Goal: Transaction & Acquisition: Purchase product/service

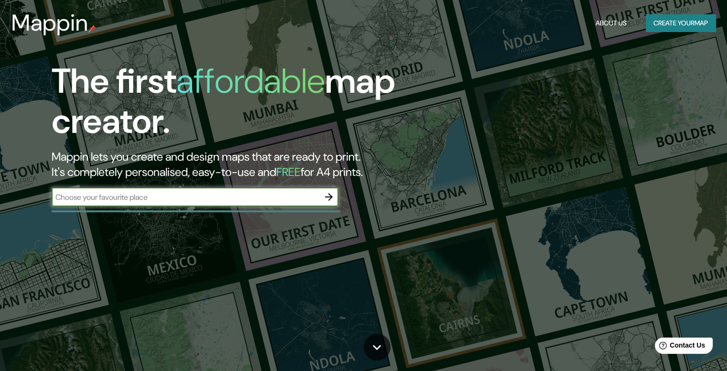
click at [319, 198] on button "button" at bounding box center [328, 196] width 19 height 19
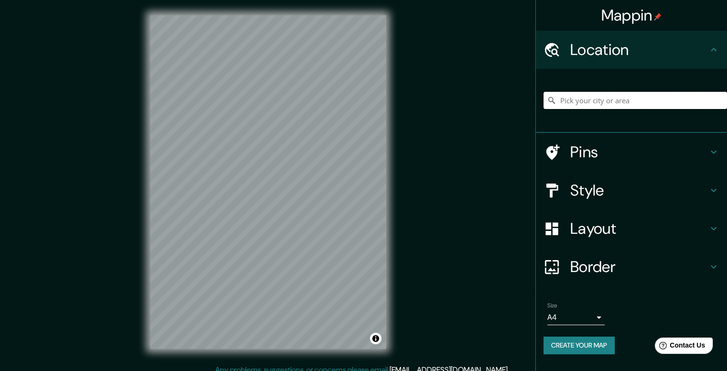
click at [605, 101] on input "Pick your city or area" at bounding box center [634, 100] width 183 height 17
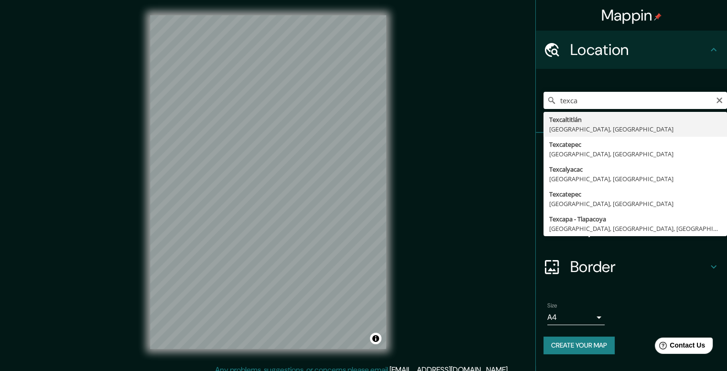
type input "Texcaltitlán, [GEOGRAPHIC_DATA], [GEOGRAPHIC_DATA]"
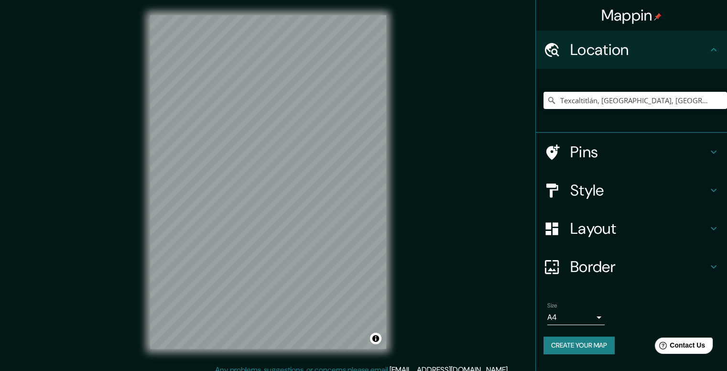
click at [407, 144] on div "Mappin Location [GEOGRAPHIC_DATA], [GEOGRAPHIC_DATA], [GEOGRAPHIC_DATA] Pins St…" at bounding box center [363, 189] width 727 height 379
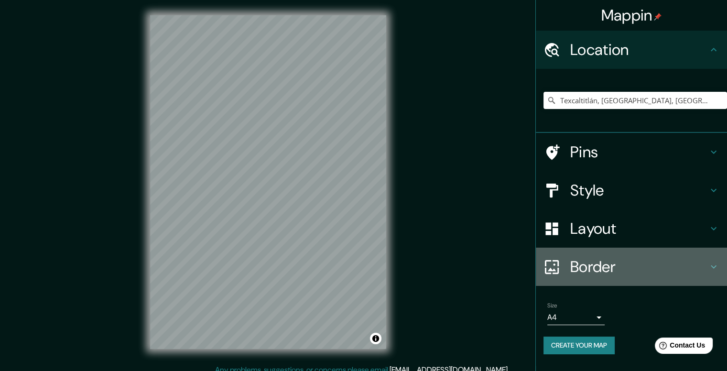
click at [598, 268] on h4 "Border" at bounding box center [639, 266] width 138 height 19
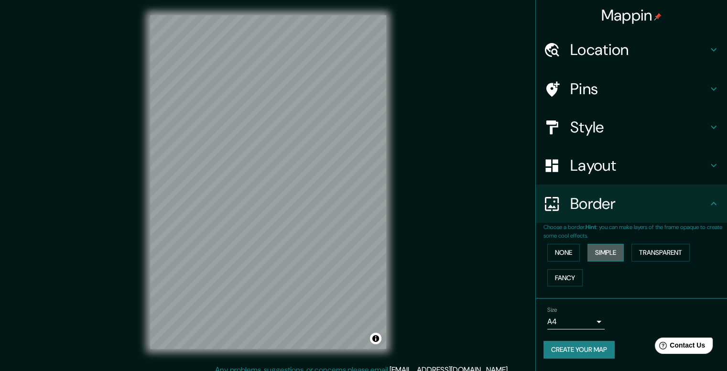
click at [612, 258] on button "Simple" at bounding box center [605, 253] width 36 height 18
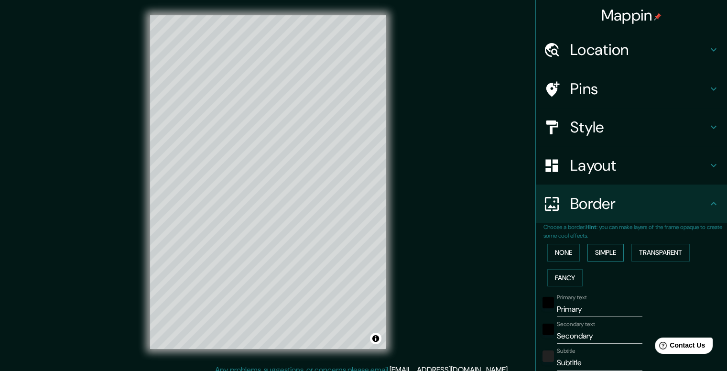
click at [612, 258] on button "Simple" at bounding box center [605, 253] width 36 height 18
type input "198"
type input "40"
click at [556, 253] on button "None" at bounding box center [563, 253] width 32 height 18
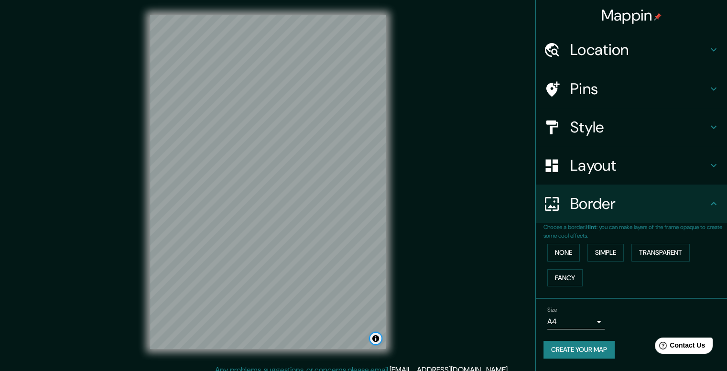
click at [378, 338] on button "Toggle attribution" at bounding box center [375, 337] width 11 height 11
